Goal: Task Accomplishment & Management: Manage account settings

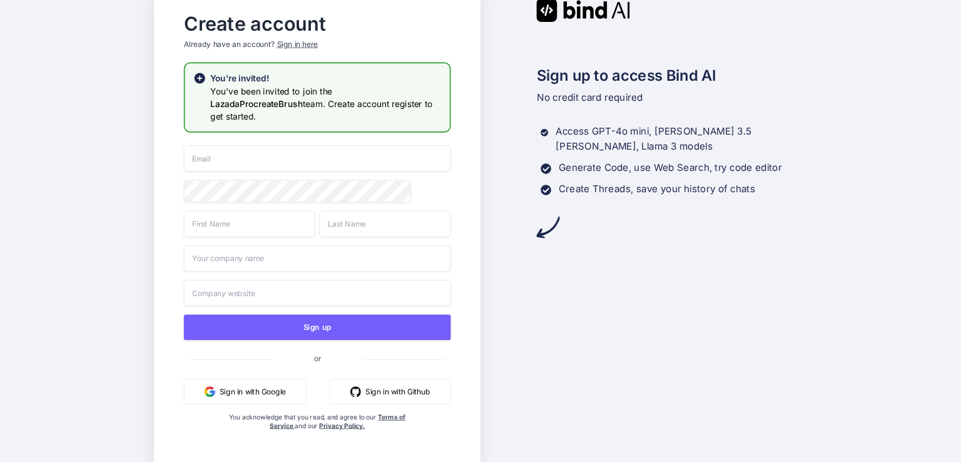
click at [338, 153] on input "email" at bounding box center [316, 158] width 267 height 26
paste input "[EMAIL_ADDRESS][DOMAIN_NAME]"
type input "[EMAIL_ADDRESS][DOMAIN_NAME]"
click at [206, 215] on input "text" at bounding box center [248, 223] width 131 height 26
type input "sada"
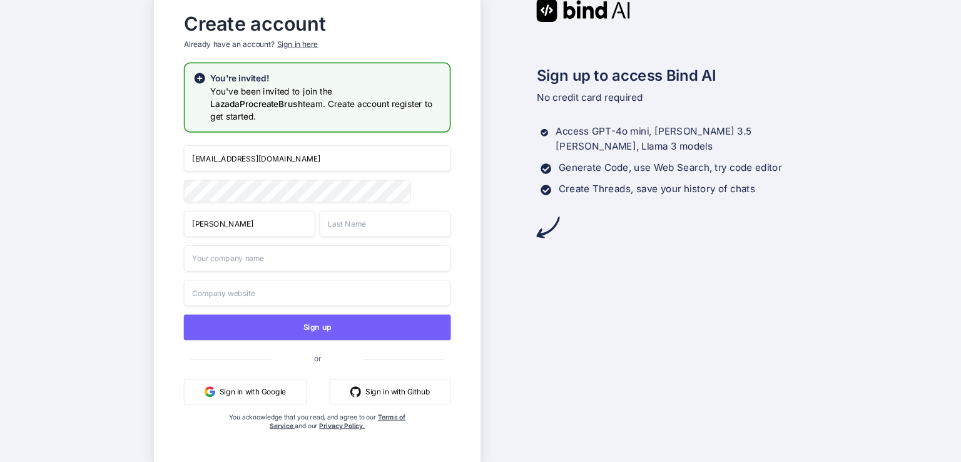
click at [387, 221] on input "text" at bounding box center [384, 223] width 131 height 26
type input "asd"
click at [338, 263] on input "text" at bounding box center [316, 258] width 267 height 26
paste input "[EMAIL_ADDRESS][DOMAIN_NAME]"
type input "[EMAIL_ADDRESS][DOMAIN_NAME]"
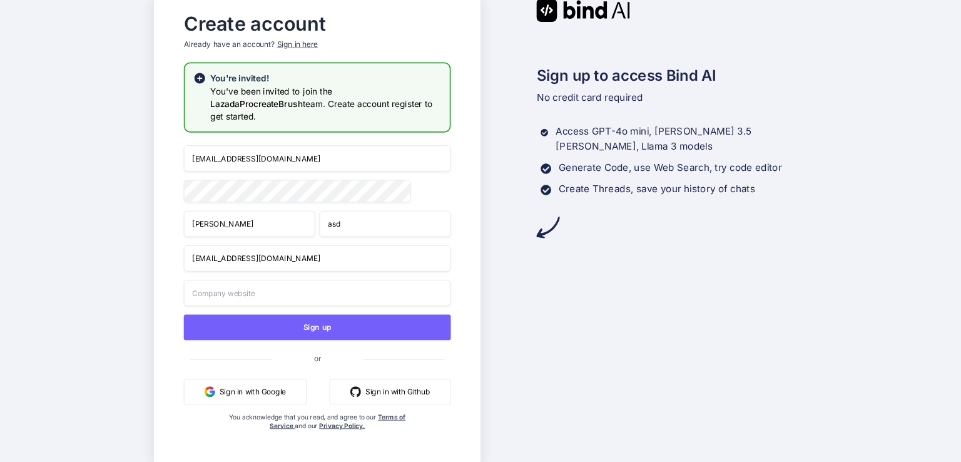
click at [307, 296] on input "text" at bounding box center [316, 293] width 267 height 26
paste input "vbasgew4343@gmail.com"
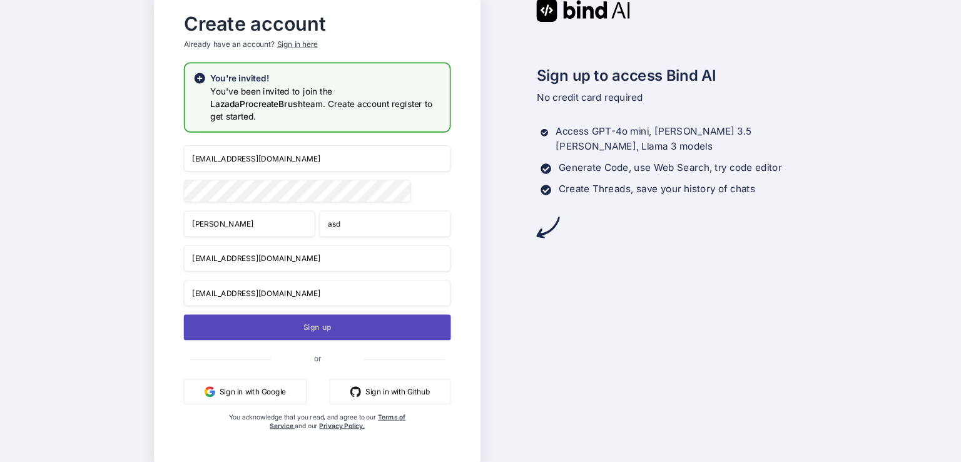
type input "vbasgew4343@gmail.com"
click at [307, 323] on button "Sign up" at bounding box center [316, 327] width 267 height 26
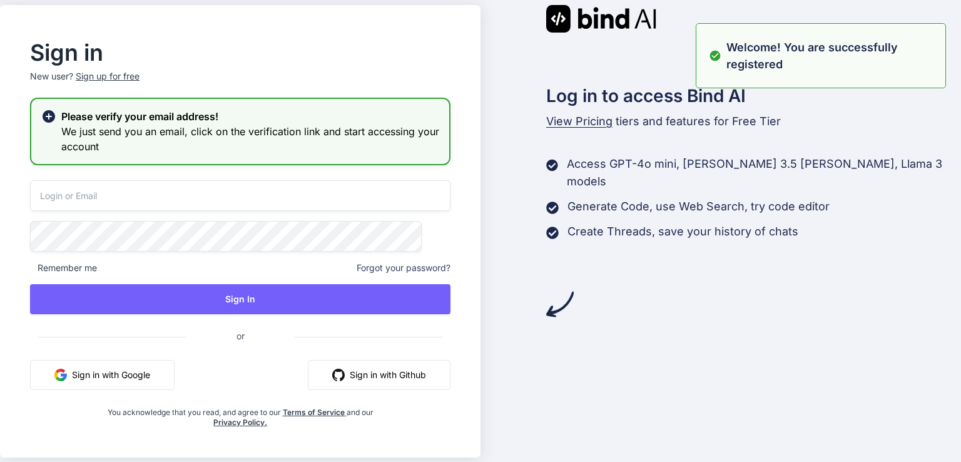
type input "vbasgew4343@gmail.com"
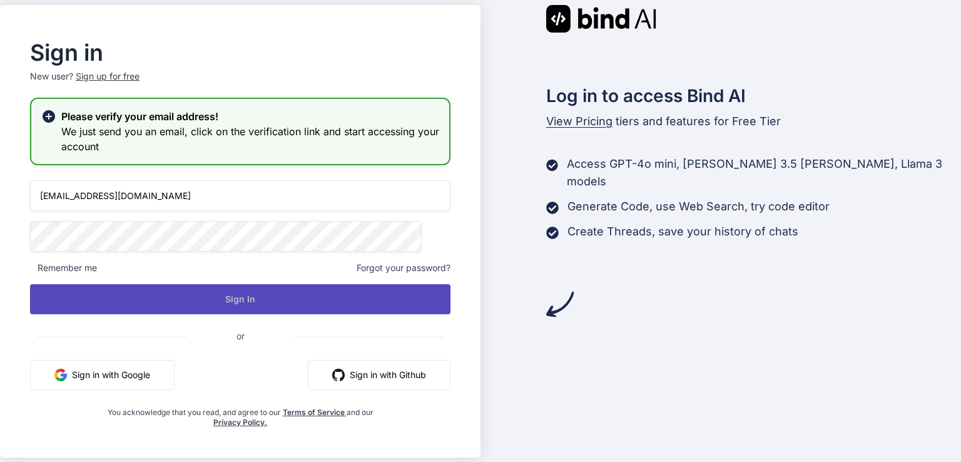
click at [327, 291] on button "Sign In" at bounding box center [240, 299] width 420 height 30
click at [230, 297] on button "Sign In" at bounding box center [240, 299] width 420 height 30
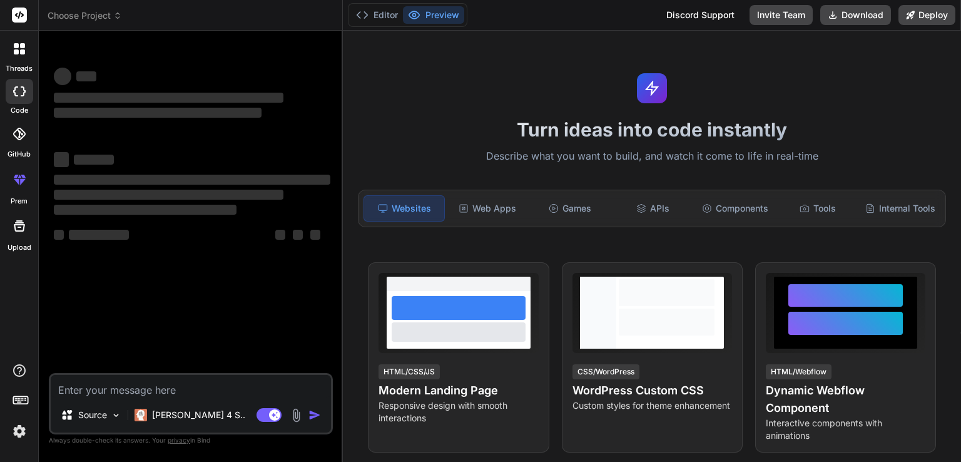
click at [19, 437] on img at bounding box center [19, 430] width 21 height 21
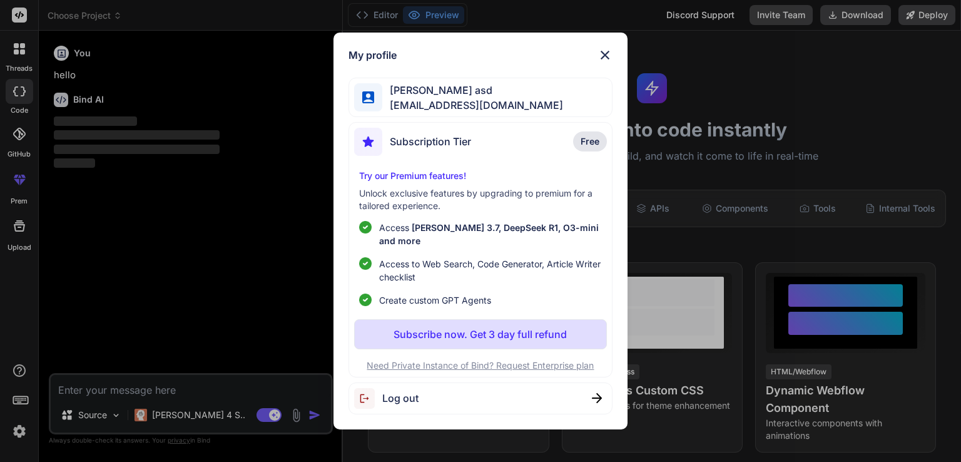
click at [250, 218] on div "My profile sada asd vbasgew4343@gmail.com Subscription Tier Free Try our Premiu…" at bounding box center [480, 231] width 961 height 462
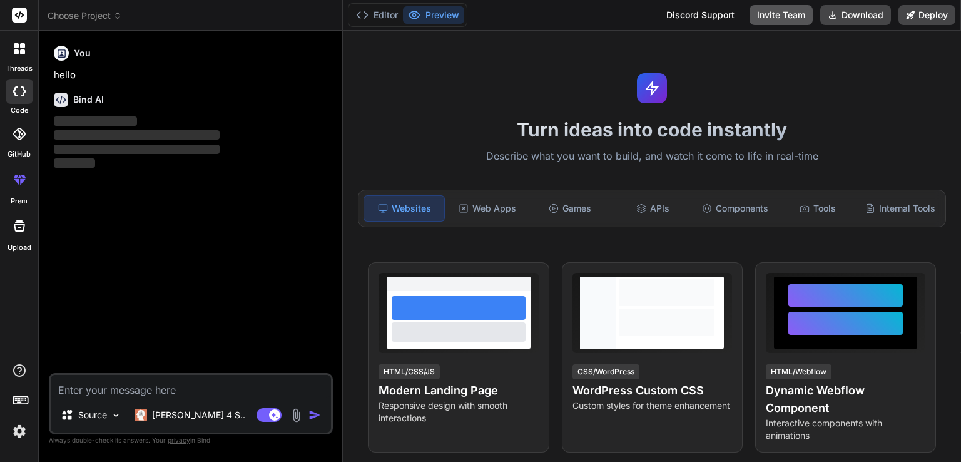
click at [757, 11] on button "Invite Team" at bounding box center [780, 15] width 63 height 20
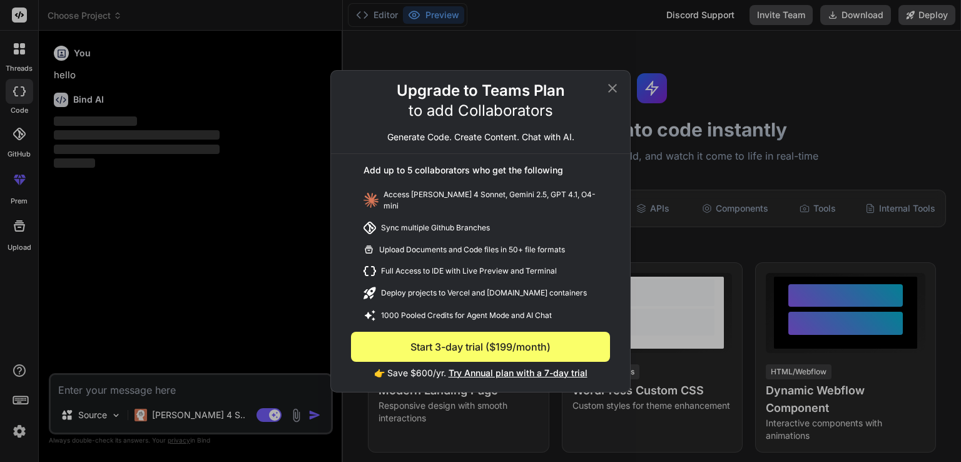
click at [614, 94] on icon at bounding box center [612, 88] width 15 height 15
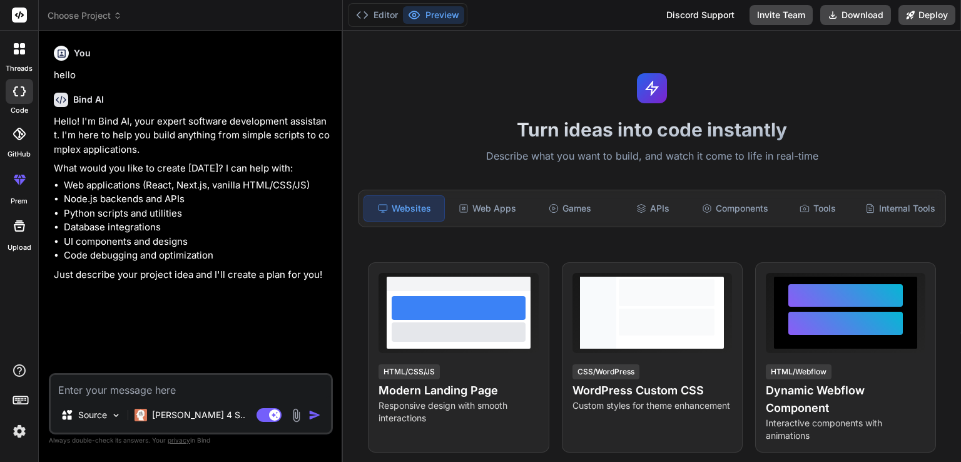
type textarea "x"
click at [21, 186] on icon at bounding box center [19, 179] width 15 height 15
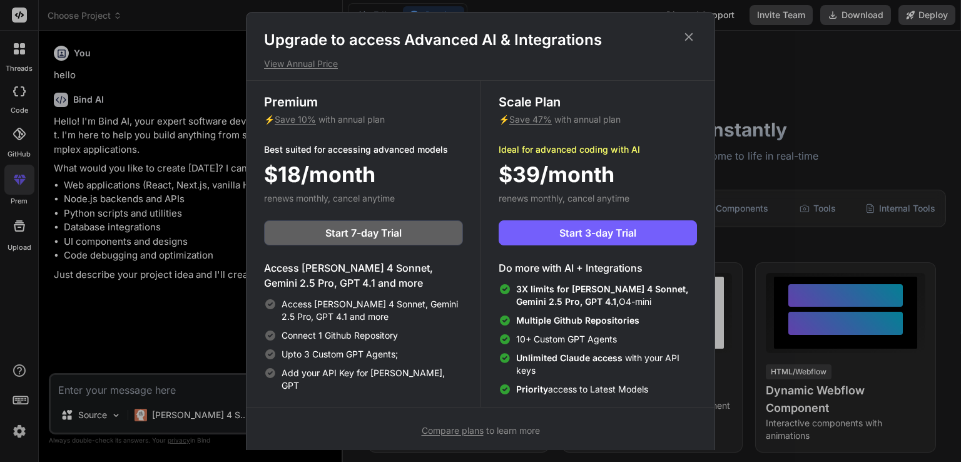
click at [691, 36] on icon at bounding box center [689, 37] width 8 height 8
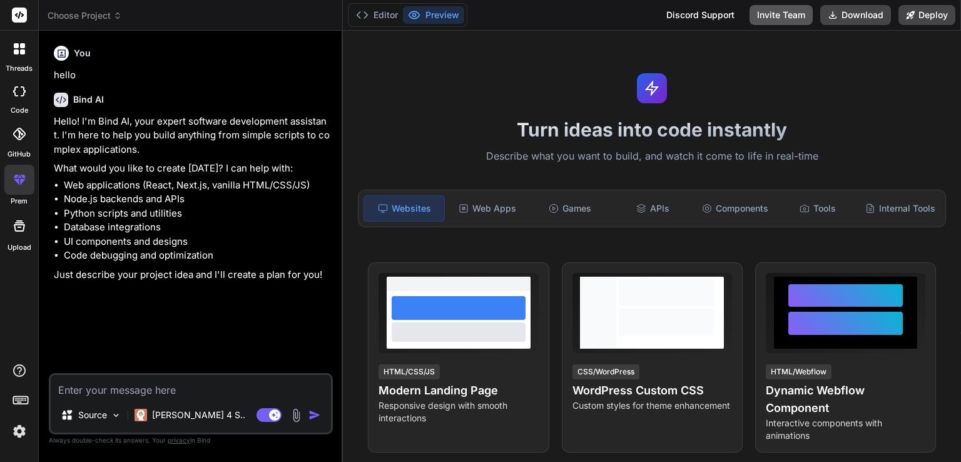
click at [764, 21] on button "Invite Team" at bounding box center [780, 15] width 63 height 20
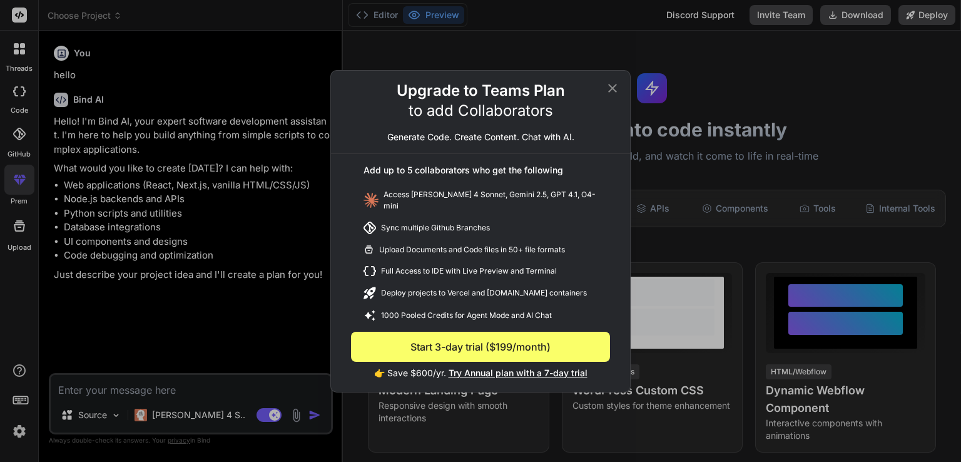
click at [612, 88] on icon at bounding box center [612, 88] width 15 height 15
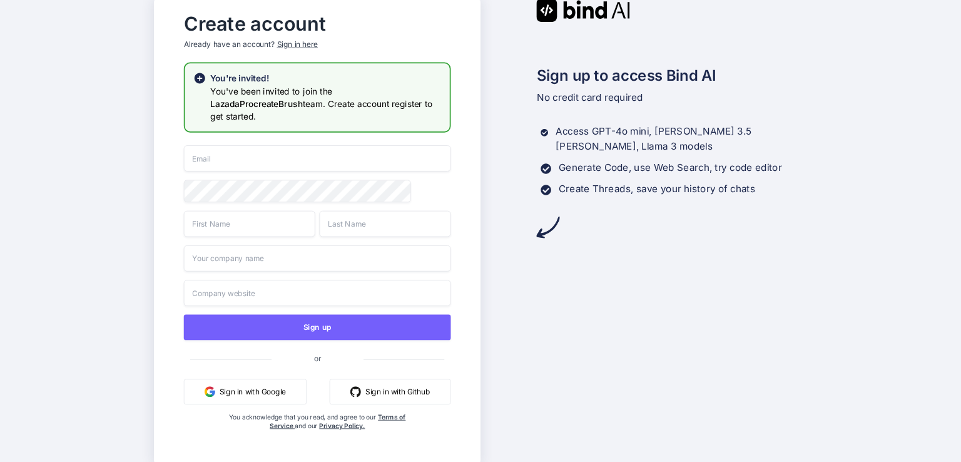
type input "[EMAIL_ADDRESS][DOMAIN_NAME]"
click at [261, 393] on button "Sign in with Google" at bounding box center [244, 391] width 123 height 26
type input "[EMAIL_ADDRESS][DOMAIN_NAME]"
click at [273, 216] on input "text" at bounding box center [248, 223] width 131 height 26
type input "va"
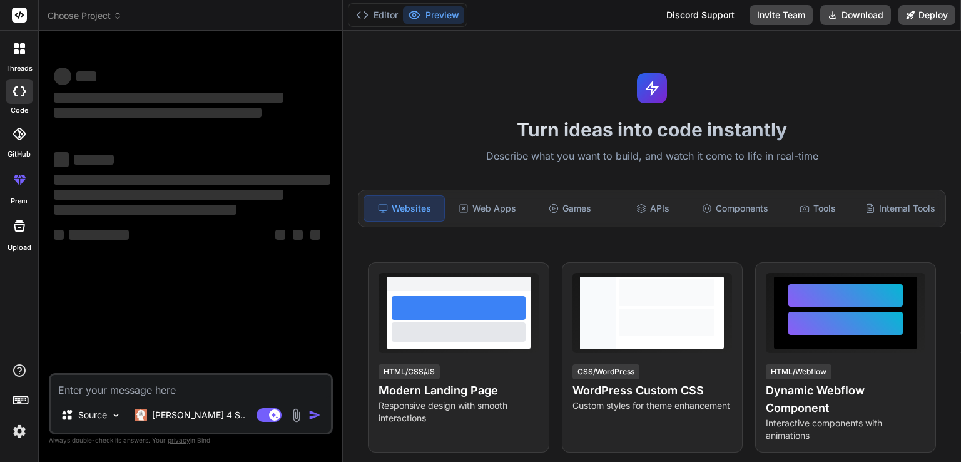
click at [23, 434] on img at bounding box center [19, 430] width 21 height 21
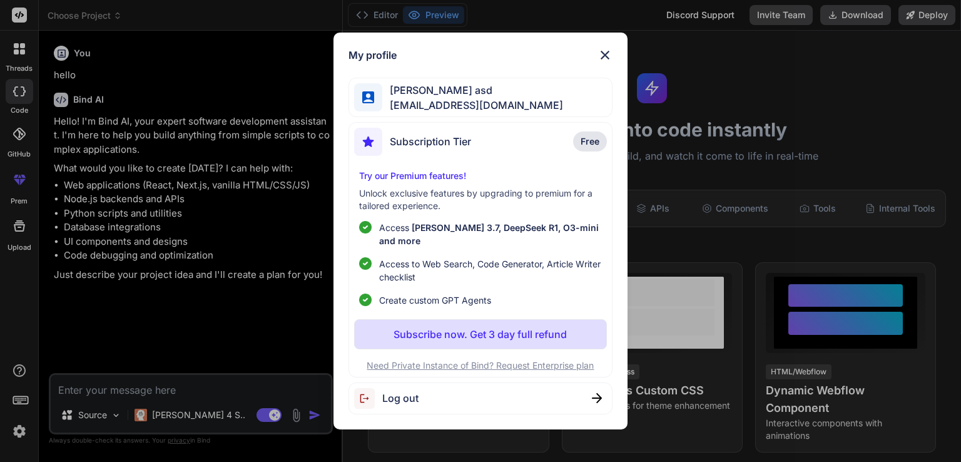
type textarea "x"
drag, startPoint x: 193, startPoint y: 270, endPoint x: 103, endPoint y: 203, distance: 111.3
click at [192, 270] on div "My profile sada asd vbasgew4343@gmail.com Subscription Tier Free Try our Premiu…" at bounding box center [480, 231] width 961 height 462
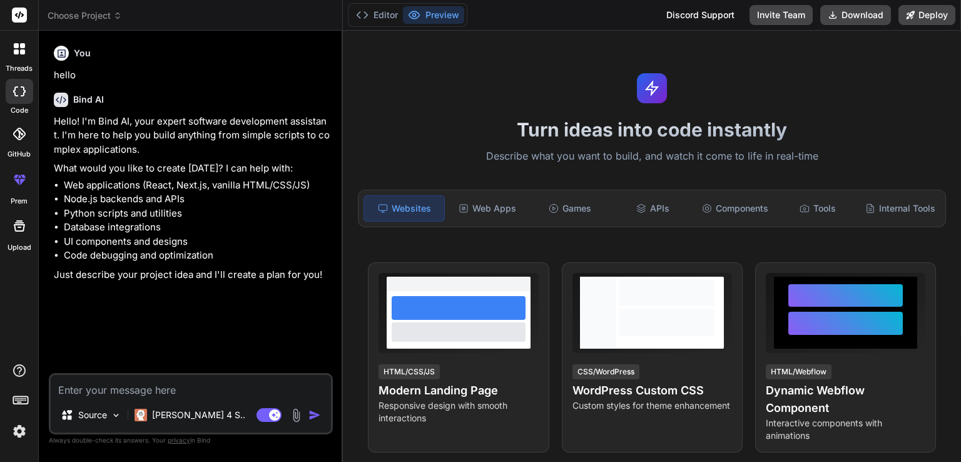
click at [21, 189] on div at bounding box center [19, 180] width 30 height 30
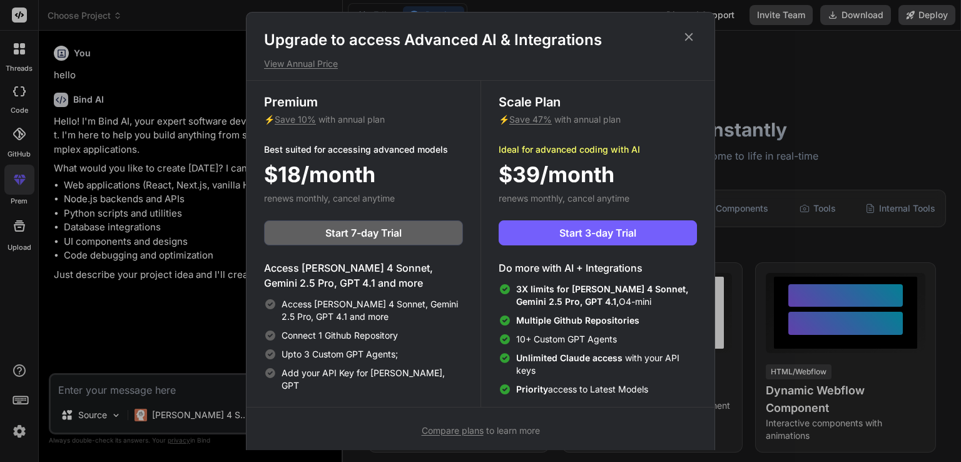
click at [693, 36] on icon at bounding box center [689, 37] width 14 height 14
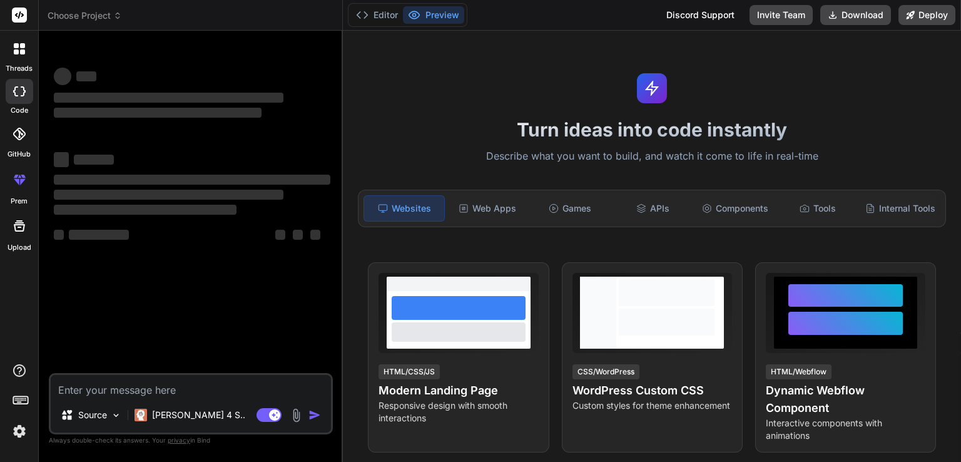
click at [19, 439] on img at bounding box center [19, 430] width 21 height 21
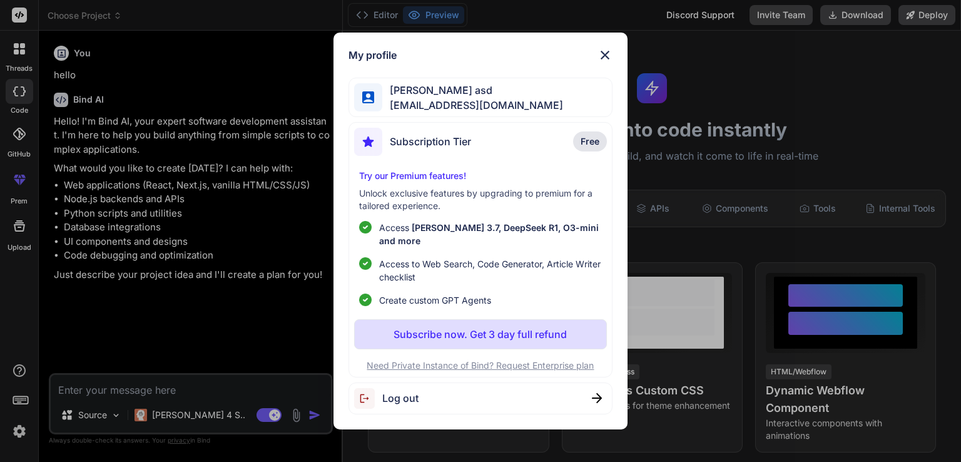
click at [492, 391] on div "Log out" at bounding box center [479, 398] width 263 height 32
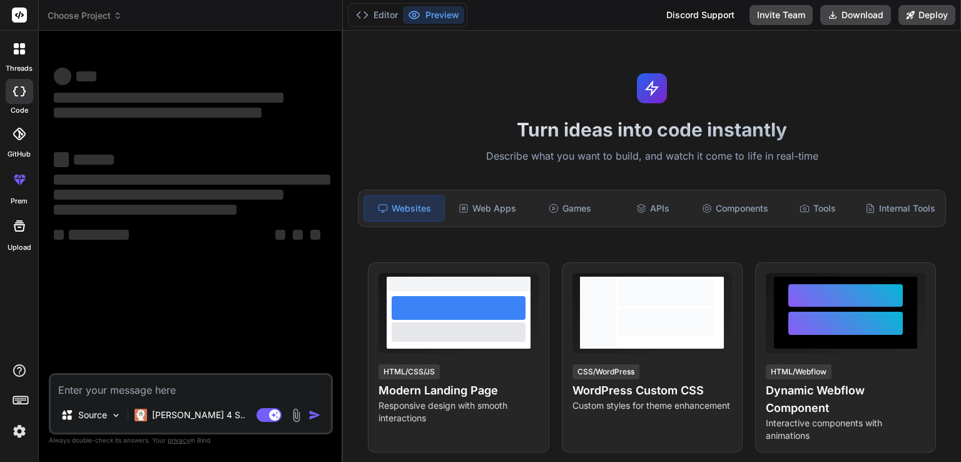
type textarea "x"
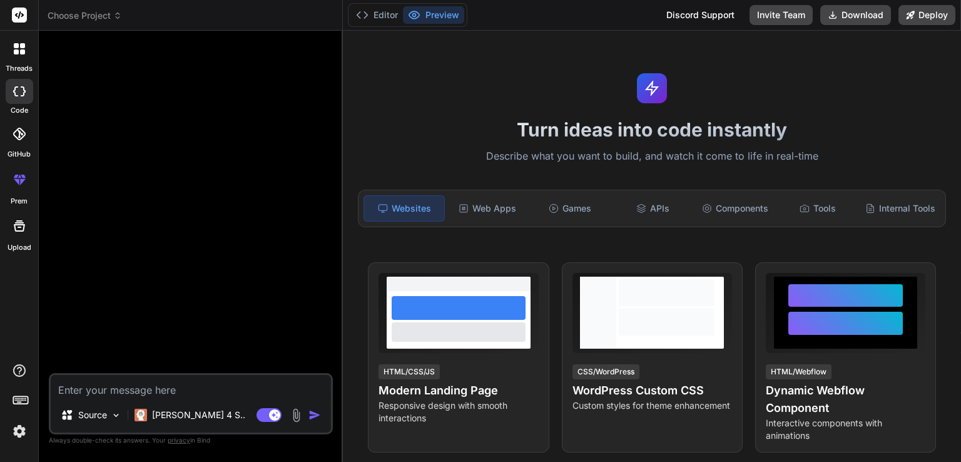
click at [6, 436] on div at bounding box center [19, 402] width 38 height 79
click at [12, 435] on img at bounding box center [19, 430] width 21 height 21
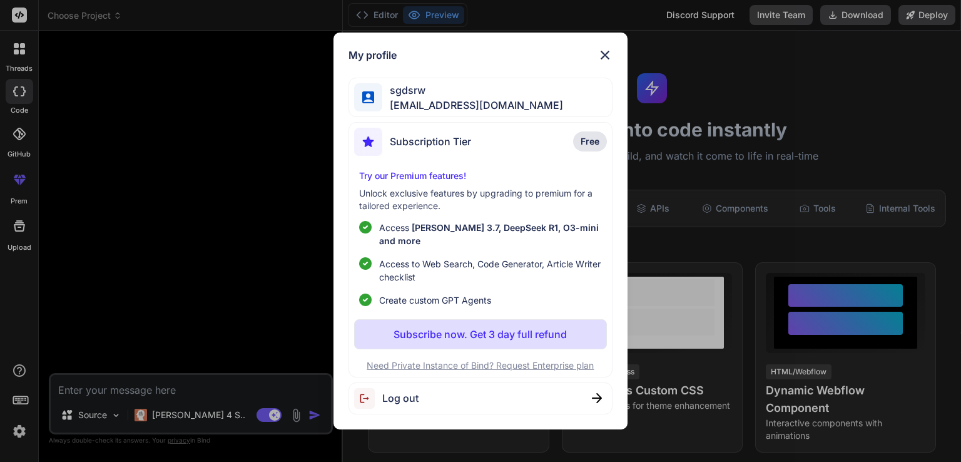
click at [193, 214] on div "My profile sgdsrw vbasgew4343@gmail.com Subscription Tier Free Try our Premium …" at bounding box center [480, 231] width 961 height 462
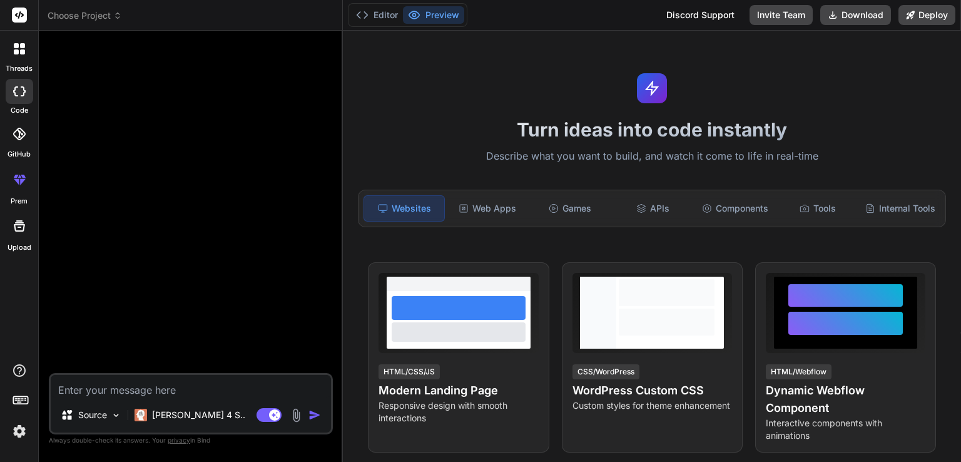
click at [19, 431] on img at bounding box center [19, 430] width 21 height 21
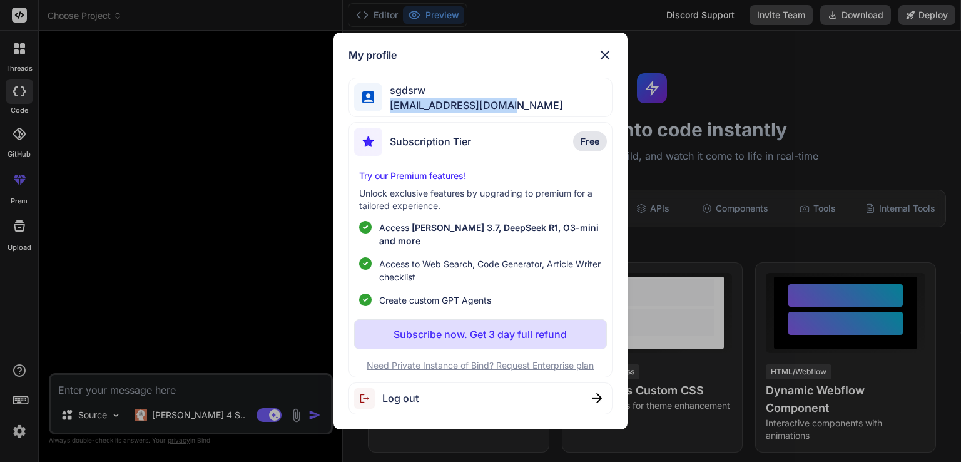
drag, startPoint x: 527, startPoint y: 109, endPoint x: 392, endPoint y: 113, distance: 135.2
click at [392, 113] on div "sgdsrw vbasgew4343@gmail.com" at bounding box center [479, 97] width 263 height 39
copy span "[EMAIL_ADDRESS][DOMAIN_NAME]"
drag, startPoint x: 677, startPoint y: 97, endPoint x: 354, endPoint y: 16, distance: 332.9
click at [669, 93] on div "My profile sgdsrw vbasgew4343@gmail.com Subscription Tier Free Try our Premium …" at bounding box center [480, 231] width 961 height 462
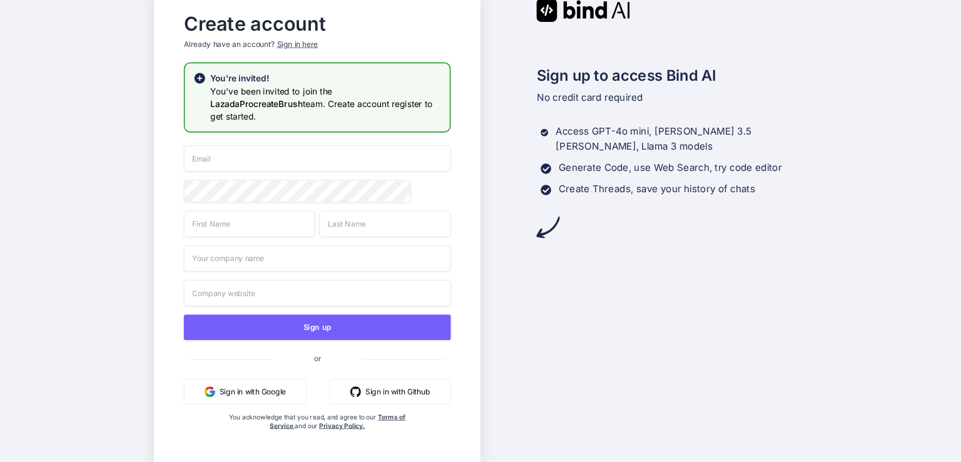
type input "[EMAIL_ADDRESS][DOMAIN_NAME]"
click at [290, 383] on button "Sign in with Google" at bounding box center [244, 391] width 123 height 26
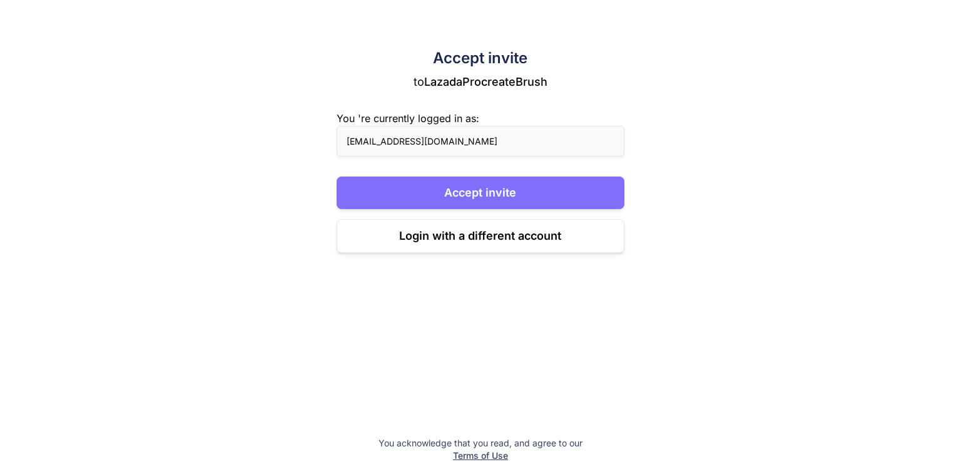
click at [467, 196] on button "Accept invite" at bounding box center [481, 192] width 288 height 33
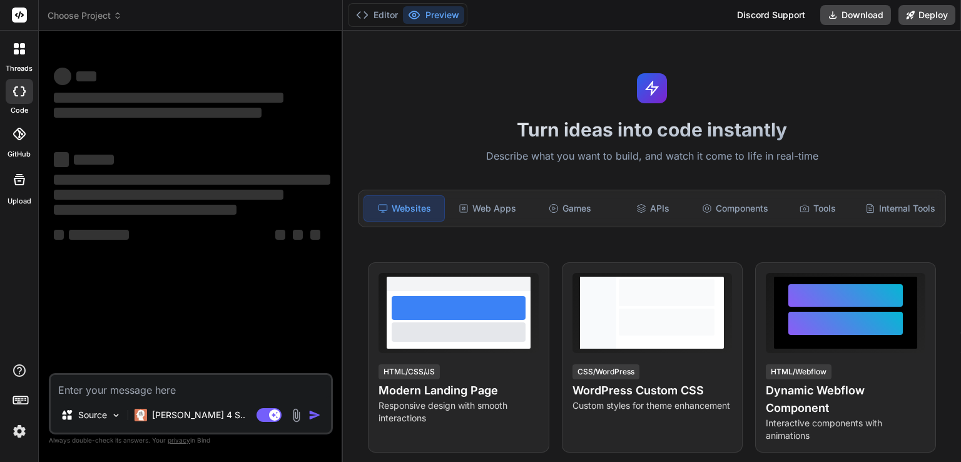
click at [23, 430] on img at bounding box center [19, 430] width 21 height 21
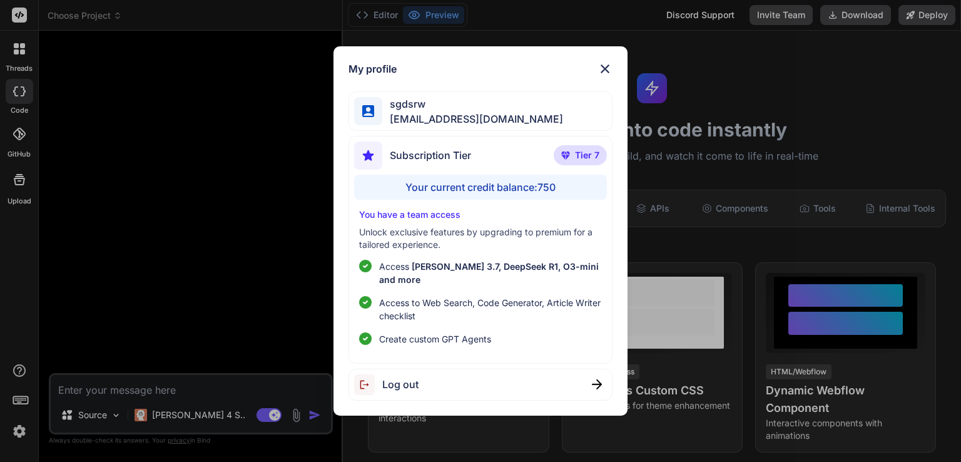
click at [213, 248] on div "My profile sgdsrw [EMAIL_ADDRESS][DOMAIN_NAME] Subscription Tier Tier 7 Your cu…" at bounding box center [480, 231] width 961 height 462
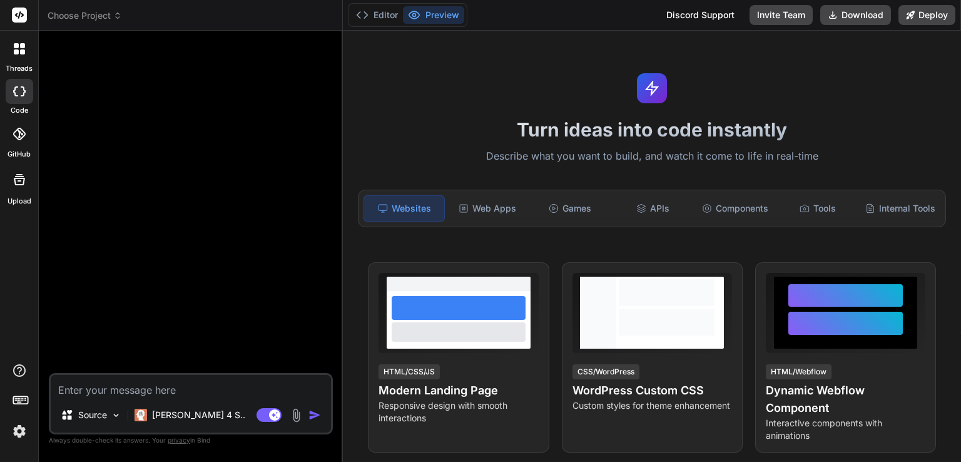
click at [14, 439] on img at bounding box center [19, 430] width 21 height 21
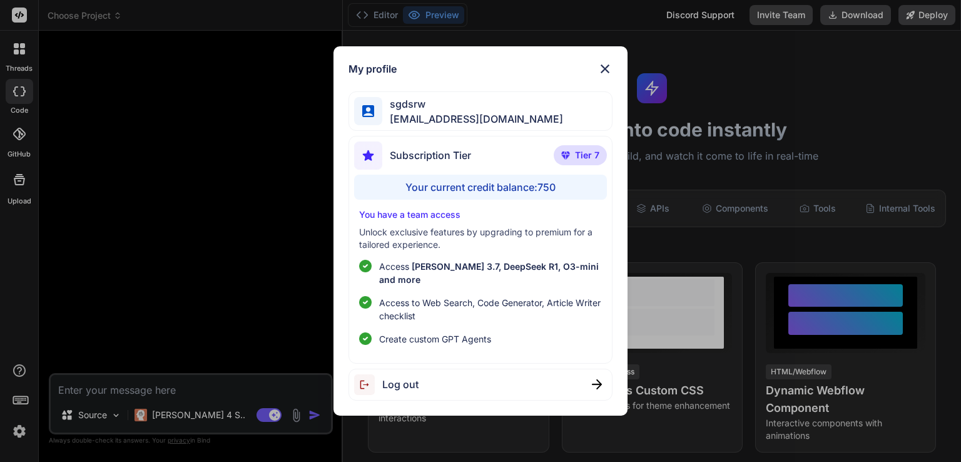
click at [608, 73] on img at bounding box center [604, 68] width 15 height 15
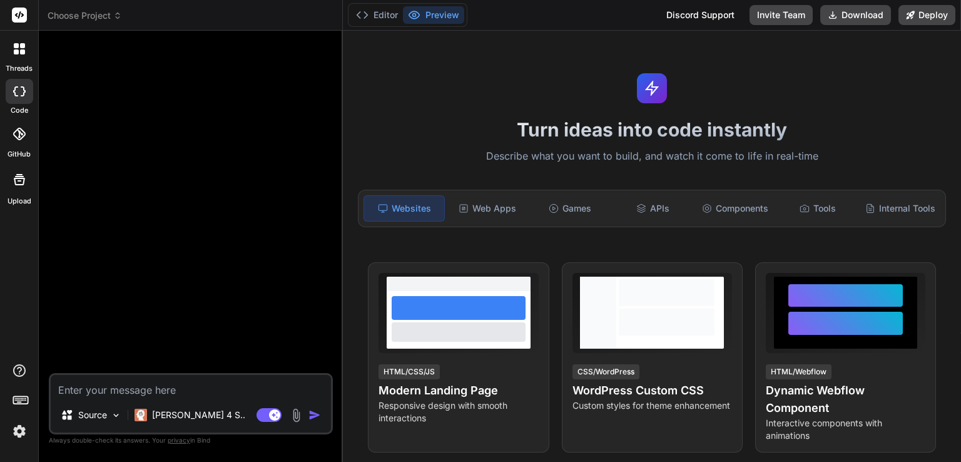
click at [15, 51] on icon at bounding box center [16, 51] width 5 height 5
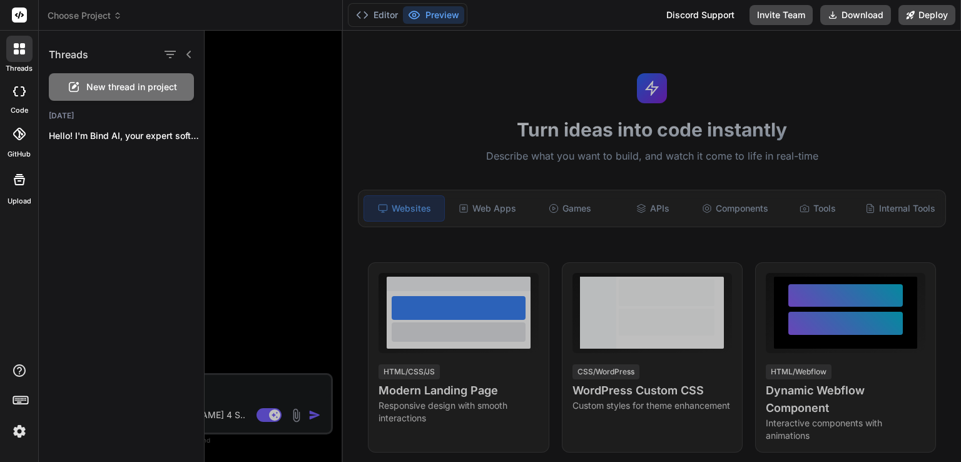
click at [91, 88] on span "New thread in project" at bounding box center [131, 87] width 91 height 13
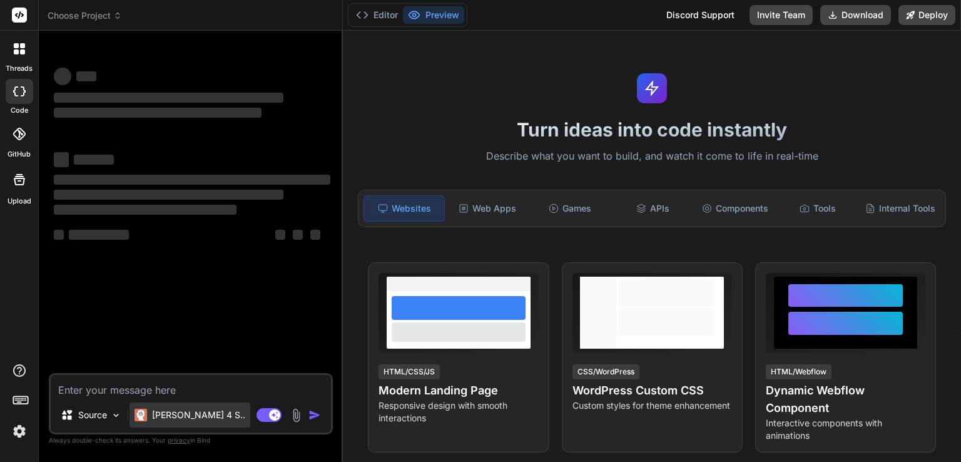
click at [162, 405] on div "[PERSON_NAME] 4 S.." at bounding box center [189, 414] width 121 height 25
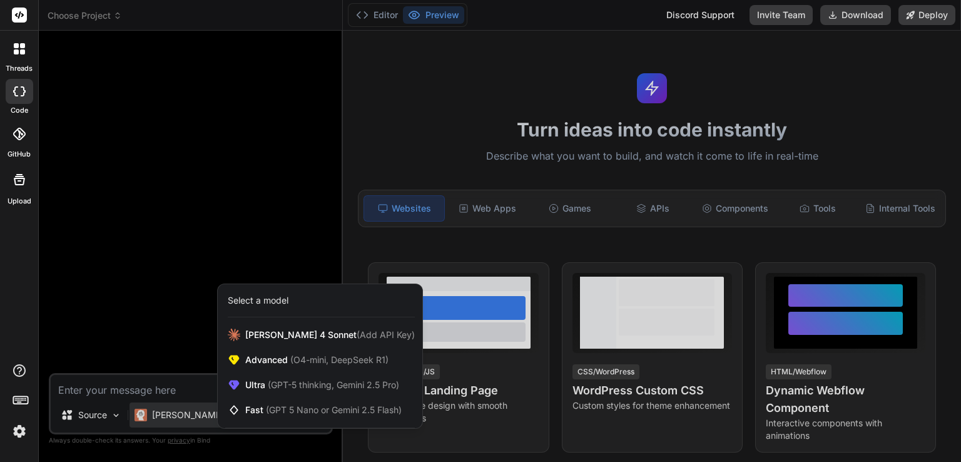
click at [153, 386] on div at bounding box center [480, 231] width 961 height 462
type textarea "x"
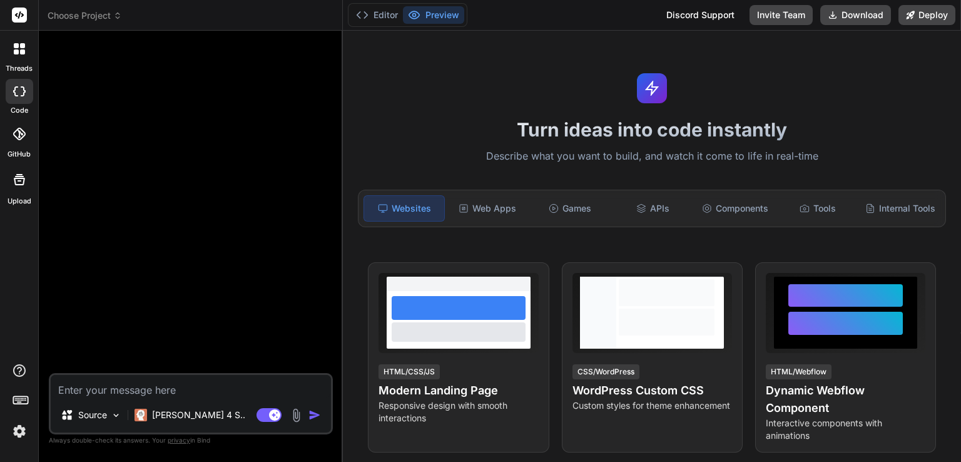
click at [151, 385] on textarea at bounding box center [191, 386] width 280 height 23
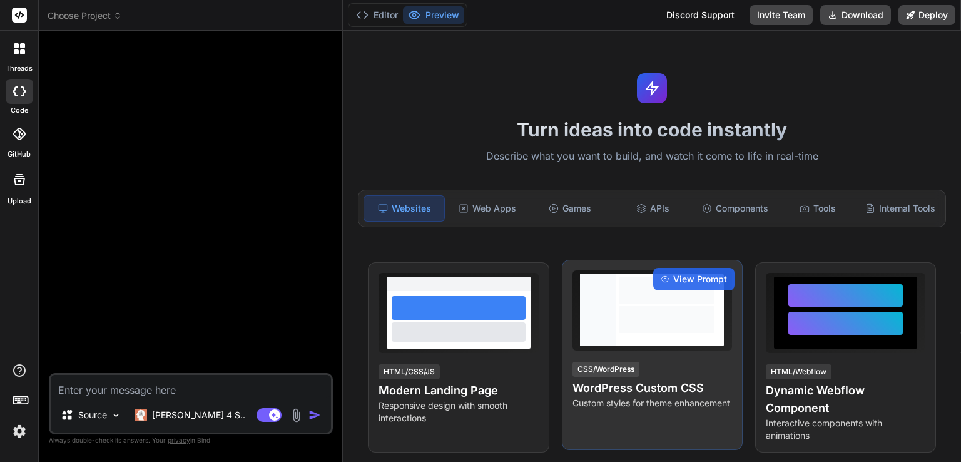
type textarea "g"
type textarea "x"
type textarea "gl"
type textarea "x"
type textarea "glu"
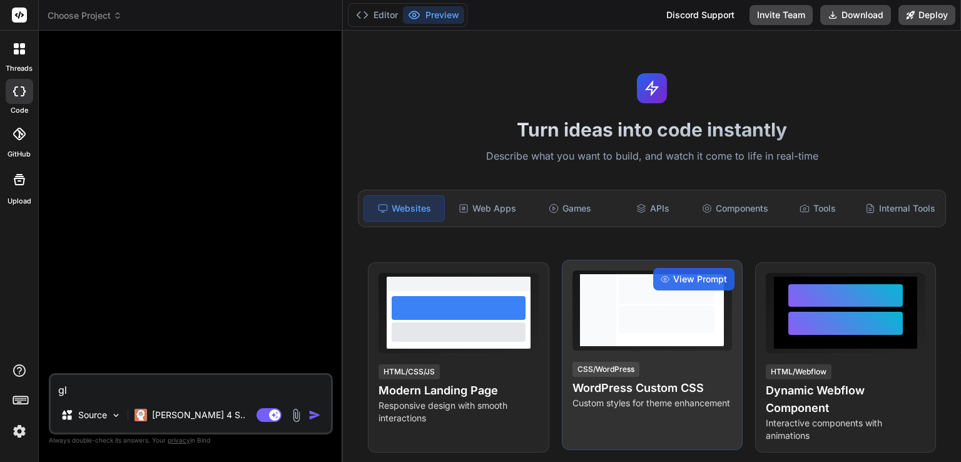
type textarea "x"
type textarea "gluc"
type textarea "x"
type textarea "gluco"
type textarea "x"
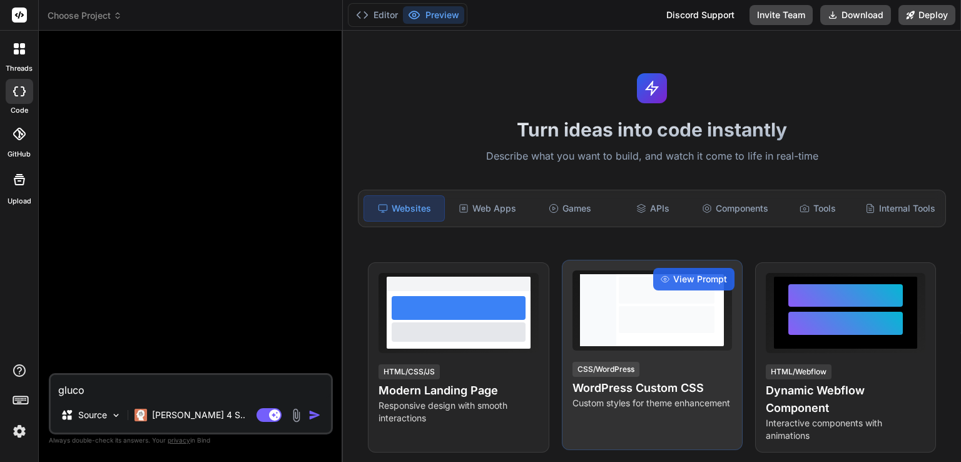
type textarea "glucon"
type textarea "x"
type textarea "glucone"
type textarea "x"
type textarea "gluconeo"
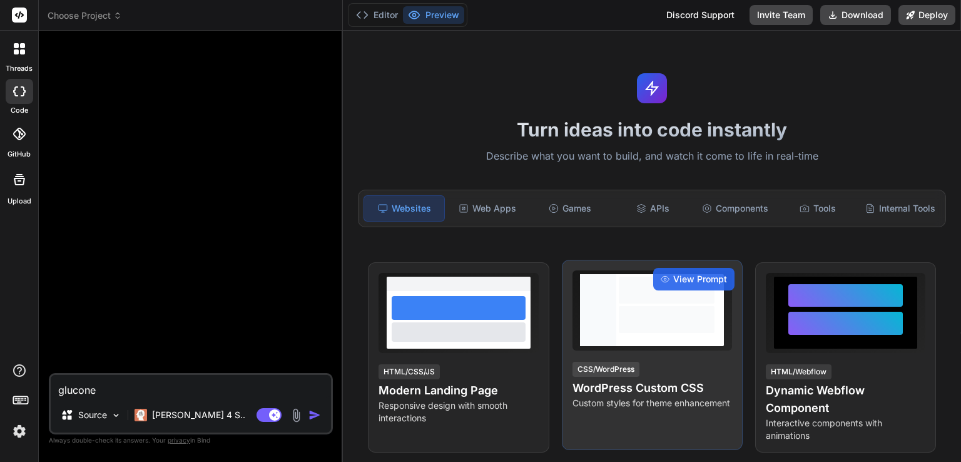
type textarea "x"
type textarea "gluconeog"
type textarea "x"
type textarea "gluconeoge"
type textarea "x"
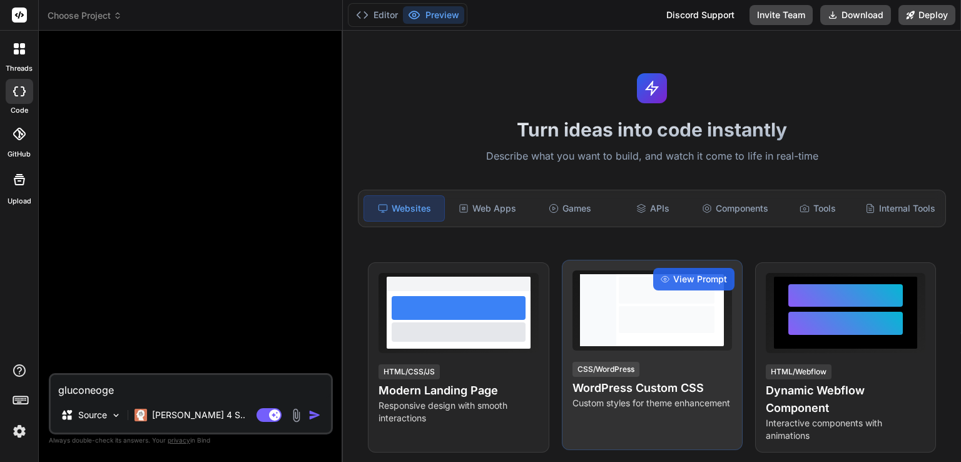
type textarea "gluconeogen"
type textarea "x"
type textarea "gluconeogene"
type textarea "x"
type textarea "gluconeogenes"
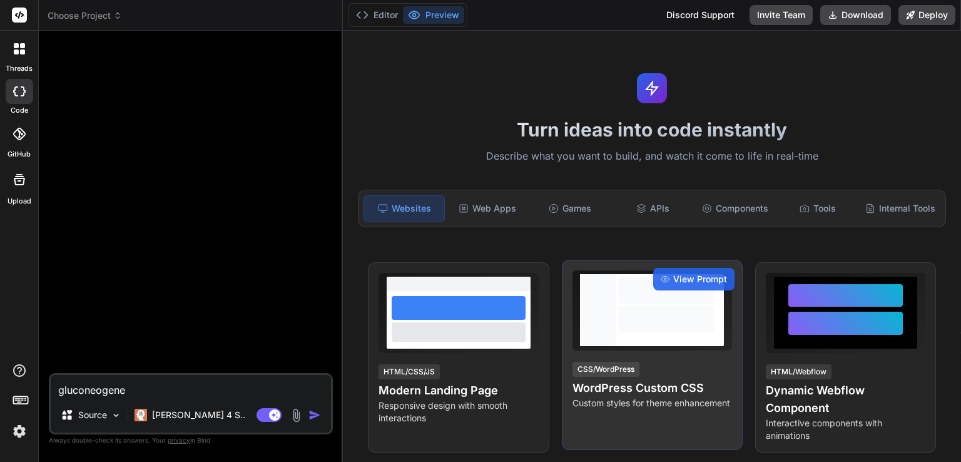
type textarea "x"
type textarea "gluconeogenesi"
type textarea "x"
type textarea "gluconeogenesis"
type textarea "x"
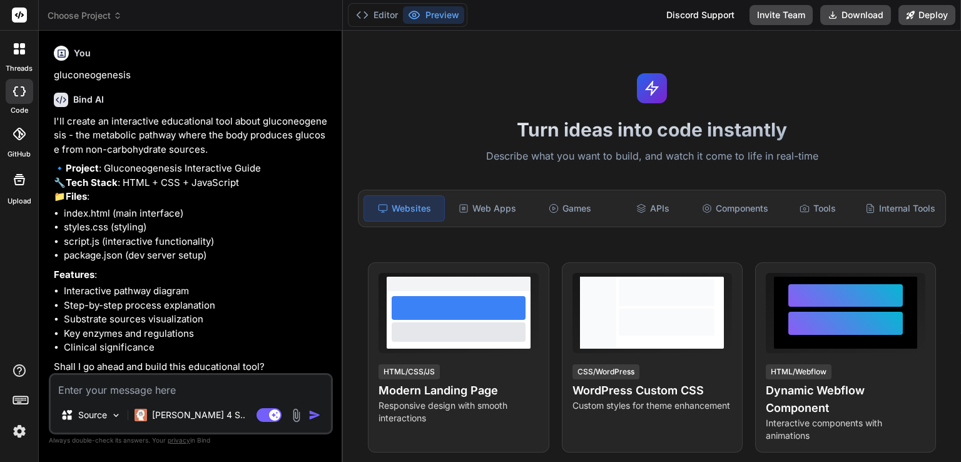
type textarea "x"
click at [18, 434] on img at bounding box center [19, 430] width 21 height 21
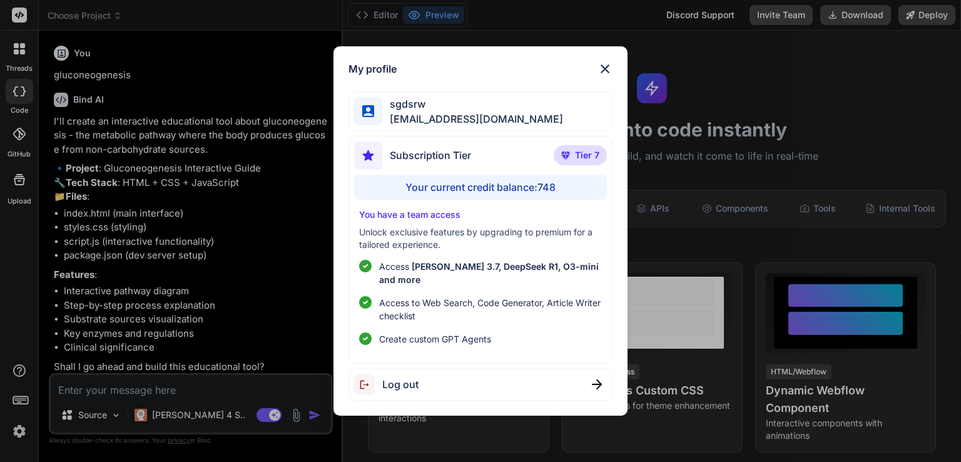
click at [784, 141] on div "My profile sgdsrw vbasgew4343@gmail.com Subscription Tier Tier 7 Your current c…" at bounding box center [480, 231] width 961 height 462
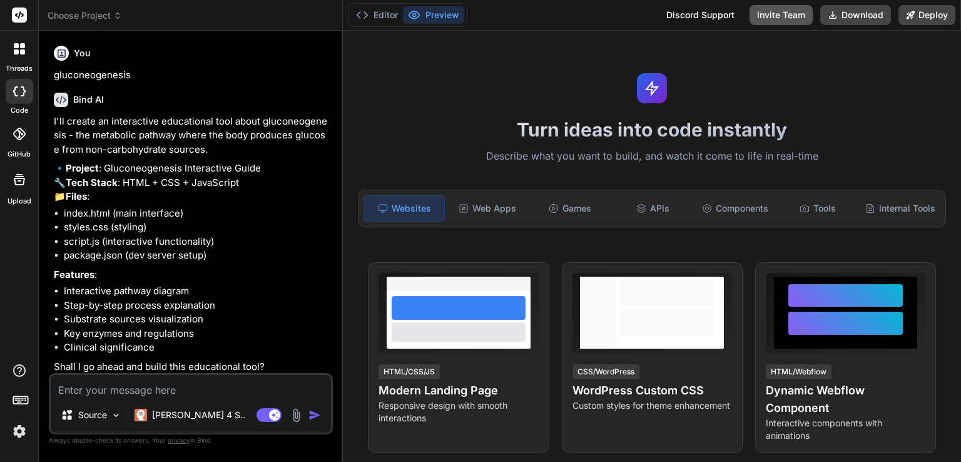
click at [776, 11] on button "Invite Team" at bounding box center [780, 15] width 63 height 20
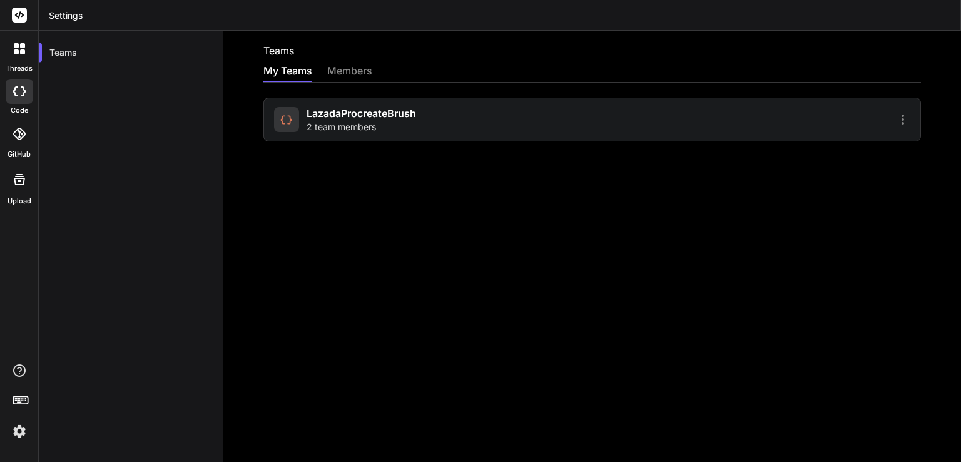
click at [639, 118] on div at bounding box center [753, 119] width 315 height 15
click at [895, 121] on icon at bounding box center [902, 119] width 15 height 15
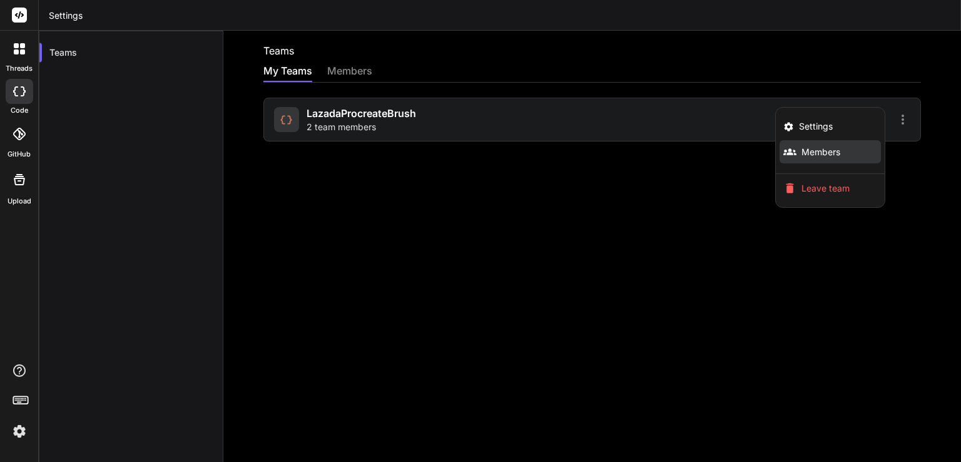
click at [834, 157] on li "Members" at bounding box center [829, 151] width 101 height 23
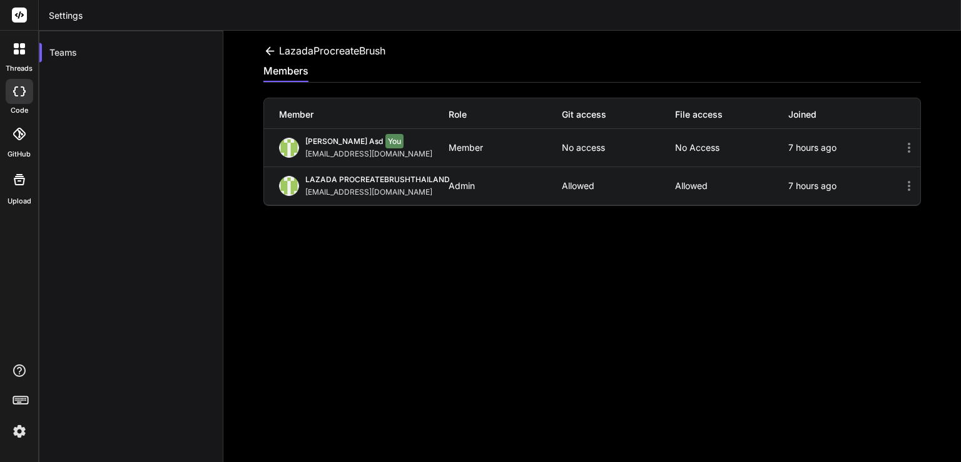
click at [23, 26] on div at bounding box center [19, 15] width 38 height 31
click at [23, 18] on rect at bounding box center [19, 15] width 15 height 15
click at [19, 43] on div at bounding box center [19, 49] width 26 height 26
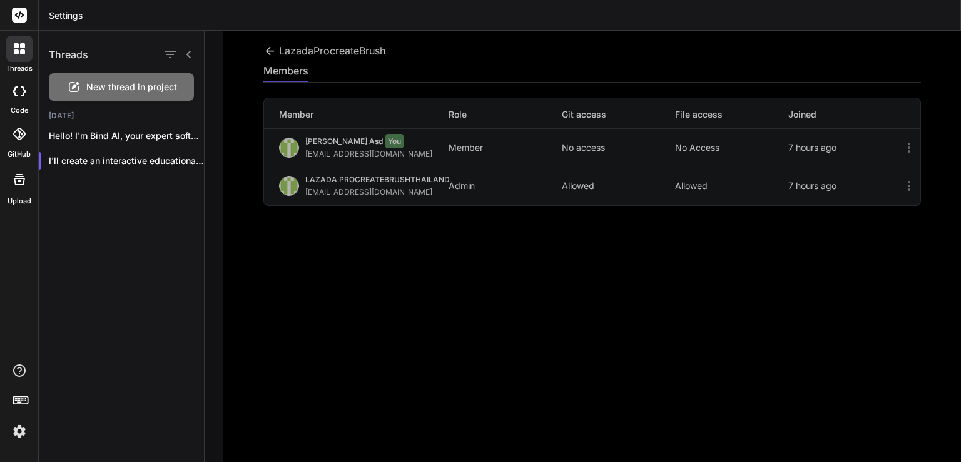
click at [103, 86] on span "New thread in project" at bounding box center [131, 87] width 91 height 13
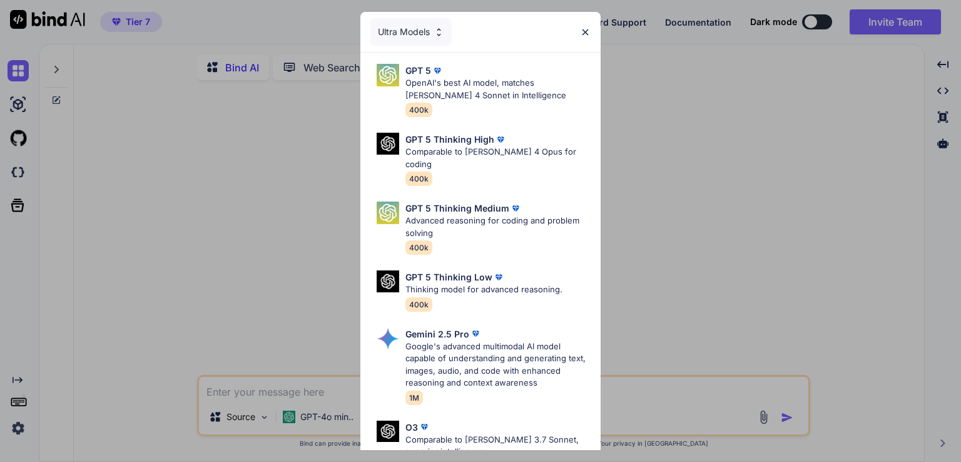
type textarea "x"
click at [577, 33] on div "Ultra Models" at bounding box center [480, 32] width 240 height 40
click at [585, 36] on img at bounding box center [585, 32] width 11 height 11
